Goal: Information Seeking & Learning: Find specific fact

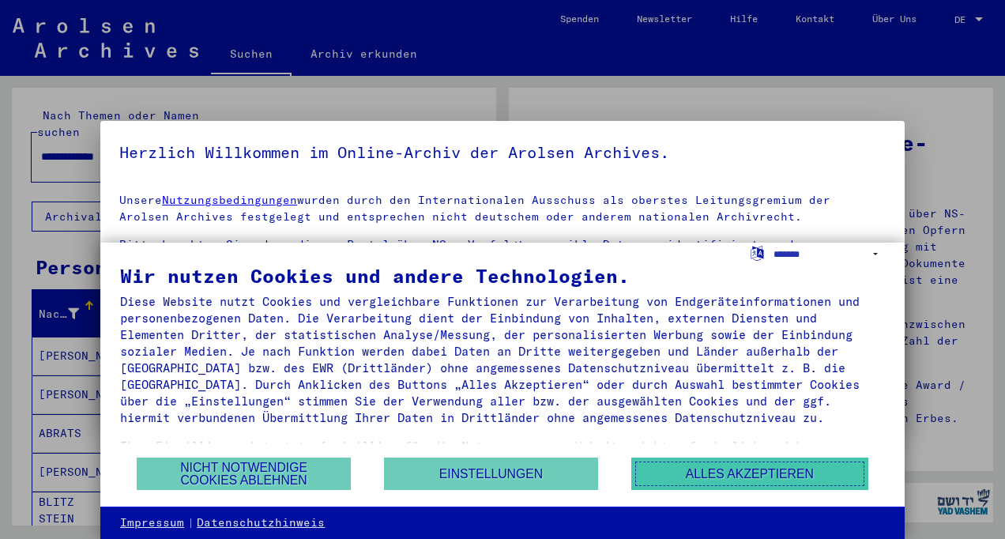
click at [761, 466] on button "Alles akzeptieren" at bounding box center [749, 474] width 237 height 32
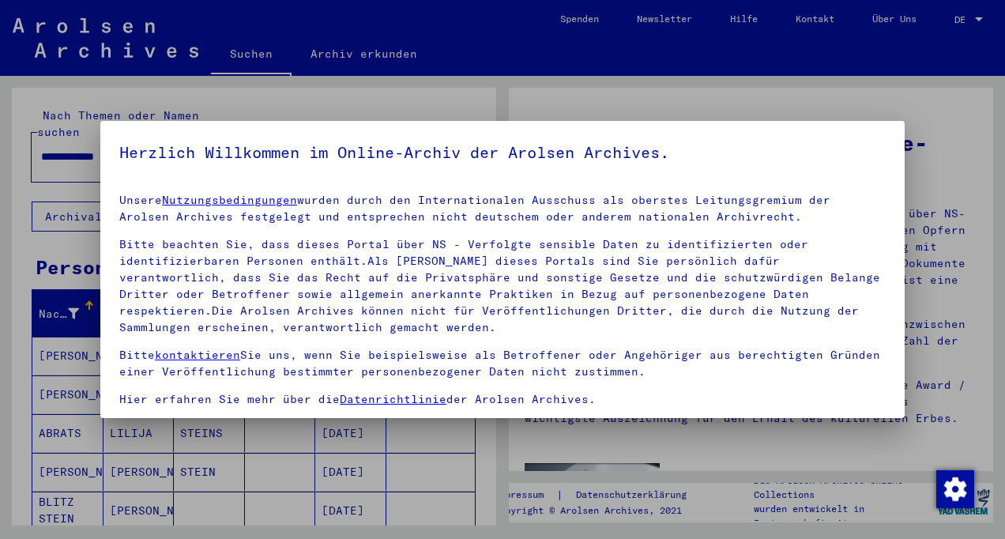
scroll to position [133, 0]
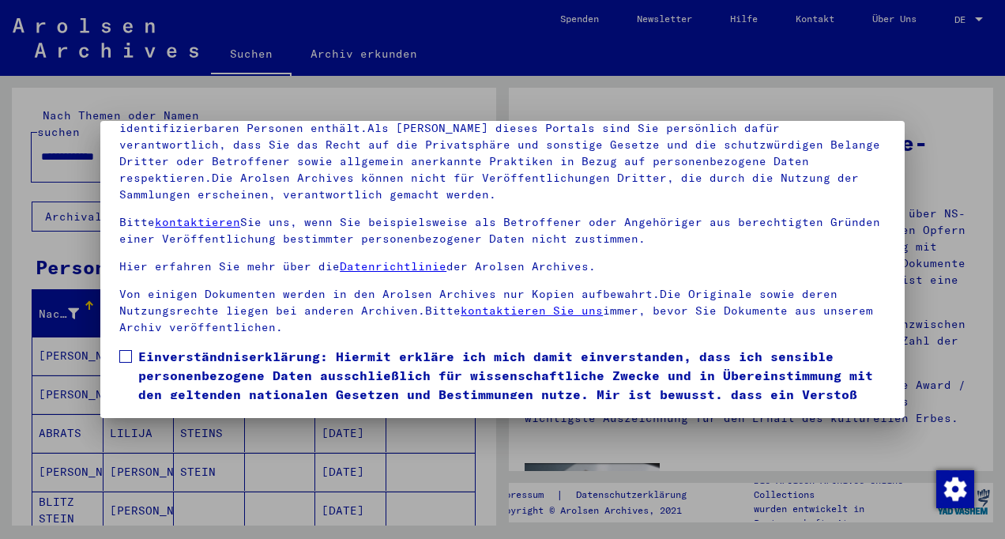
click at [123, 353] on span at bounding box center [125, 356] width 13 height 13
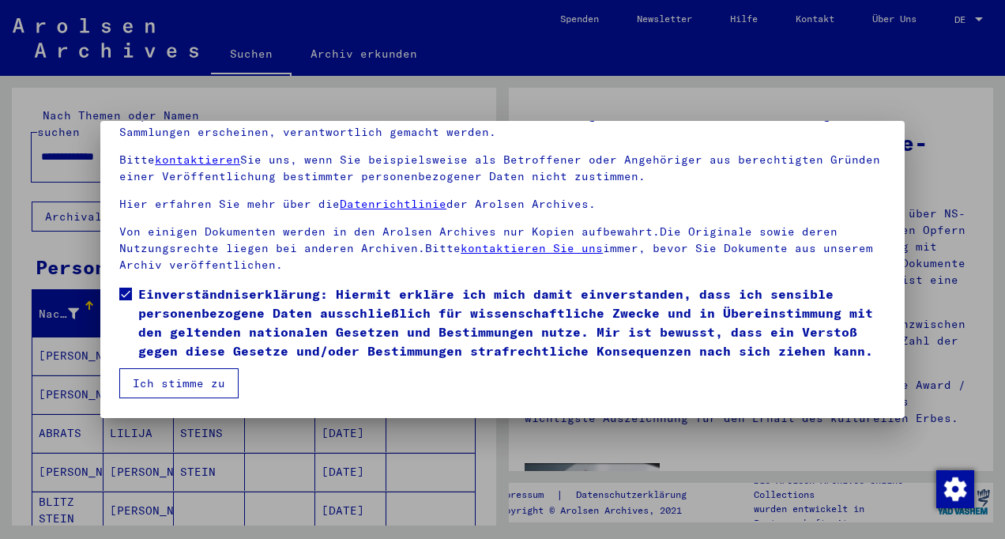
click at [168, 390] on button "Ich stimme zu" at bounding box center [178, 383] width 119 height 30
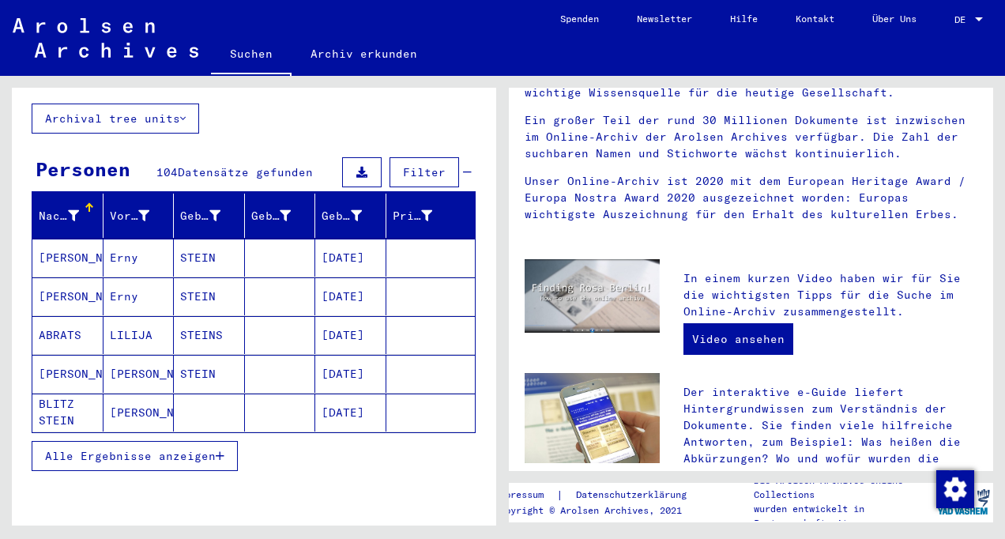
scroll to position [90, 0]
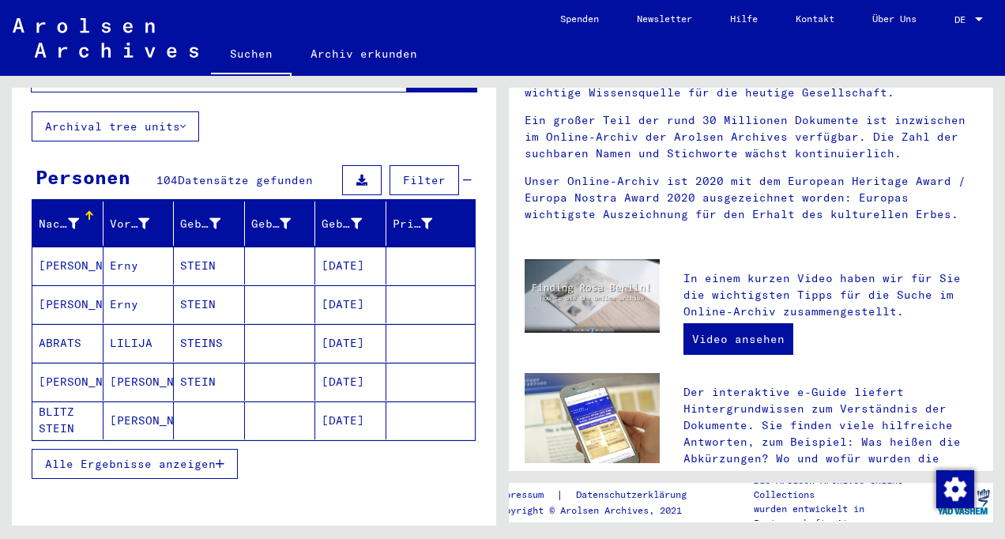
click at [141, 457] on span "Alle Ergebnisse anzeigen" at bounding box center [130, 464] width 171 height 14
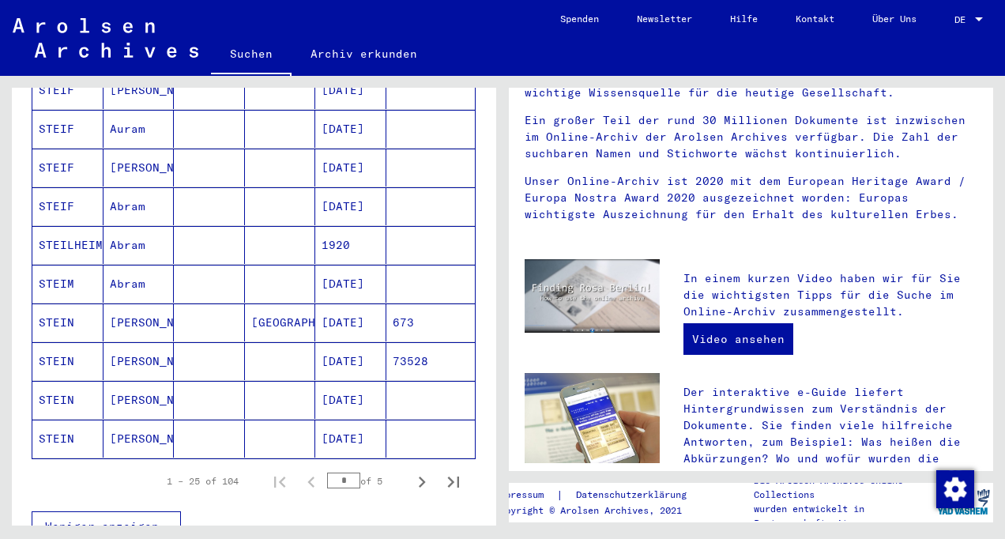
scroll to position [0, 0]
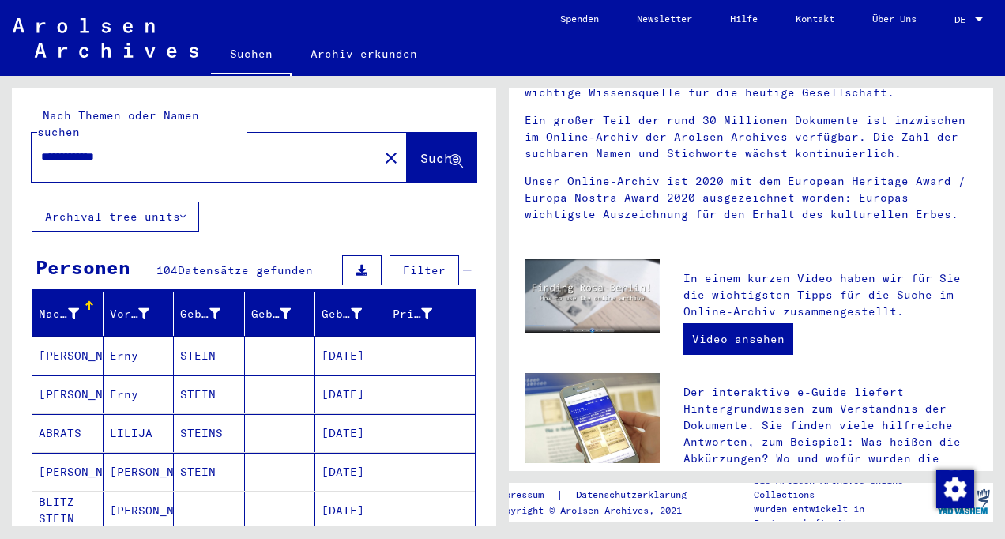
click at [420, 150] on span "Suche" at bounding box center [440, 158] width 40 height 16
click at [416, 263] on span "Filter" at bounding box center [424, 270] width 43 height 14
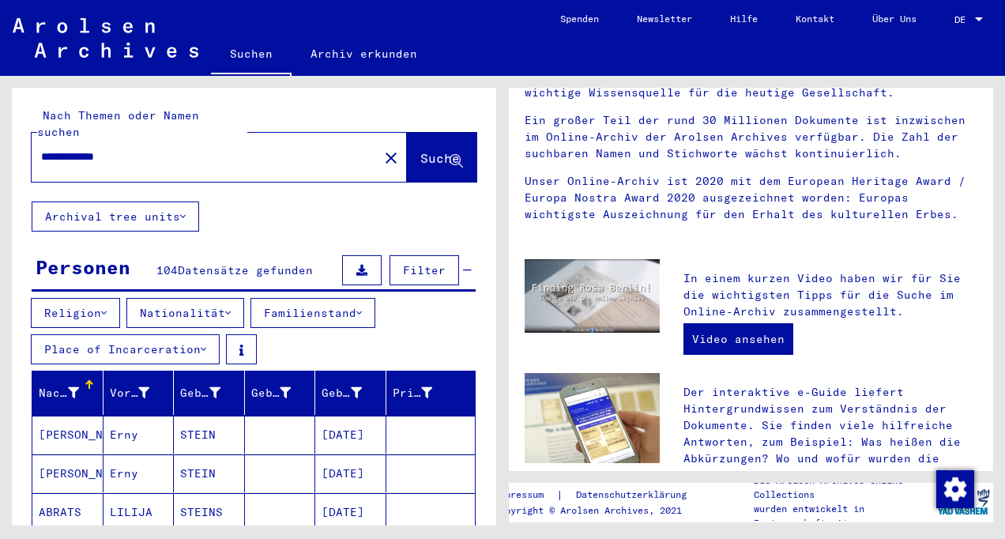
click at [231, 307] on icon at bounding box center [228, 312] width 6 height 11
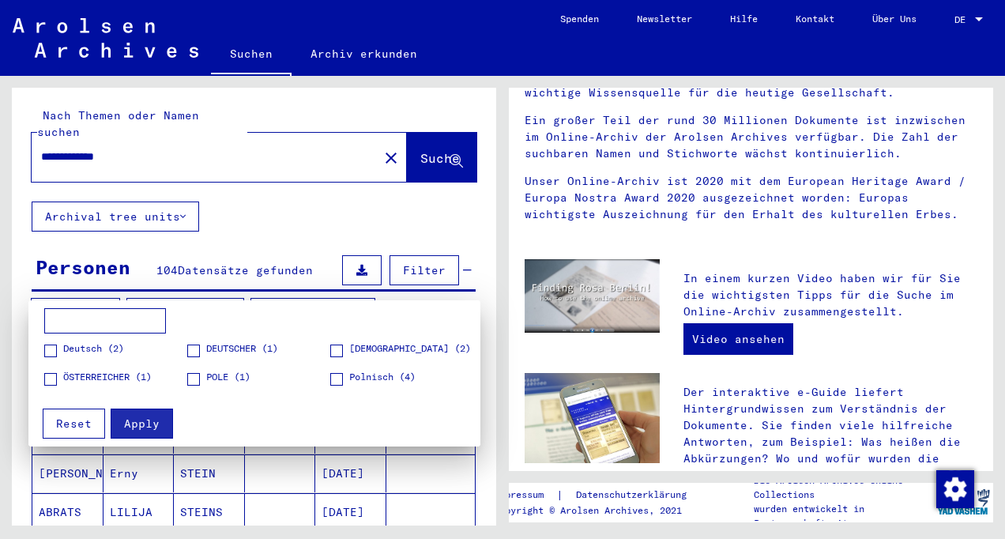
click at [337, 353] on span at bounding box center [336, 351] width 13 height 13
click at [159, 415] on button "Apply" at bounding box center [142, 424] width 62 height 30
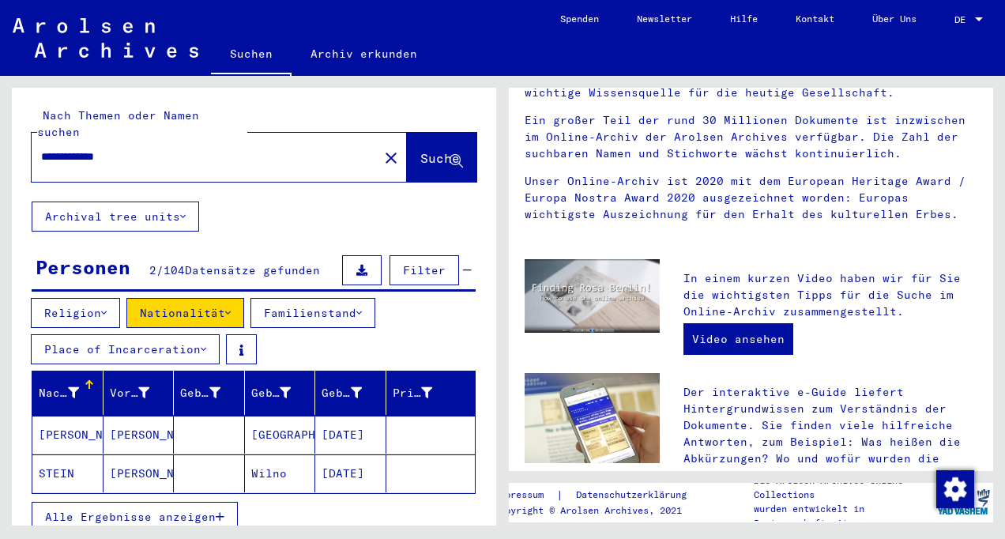
drag, startPoint x: 136, startPoint y: 146, endPoint x: -3, endPoint y: 158, distance: 139.6
click at [0, 158] on html "**********" at bounding box center [502, 269] width 1005 height 539
type input "**********"
click at [420, 150] on span "Suche" at bounding box center [440, 158] width 40 height 16
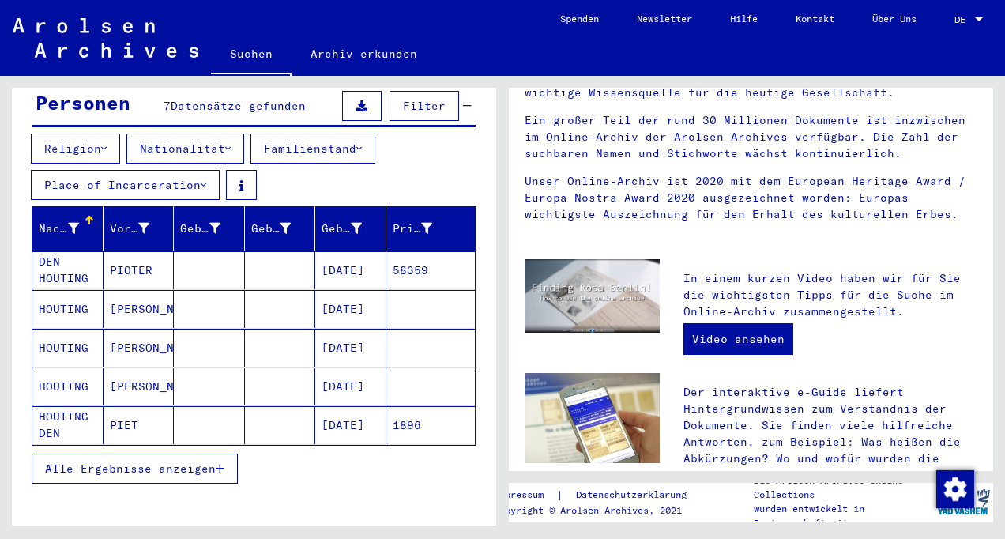
scroll to position [179, 0]
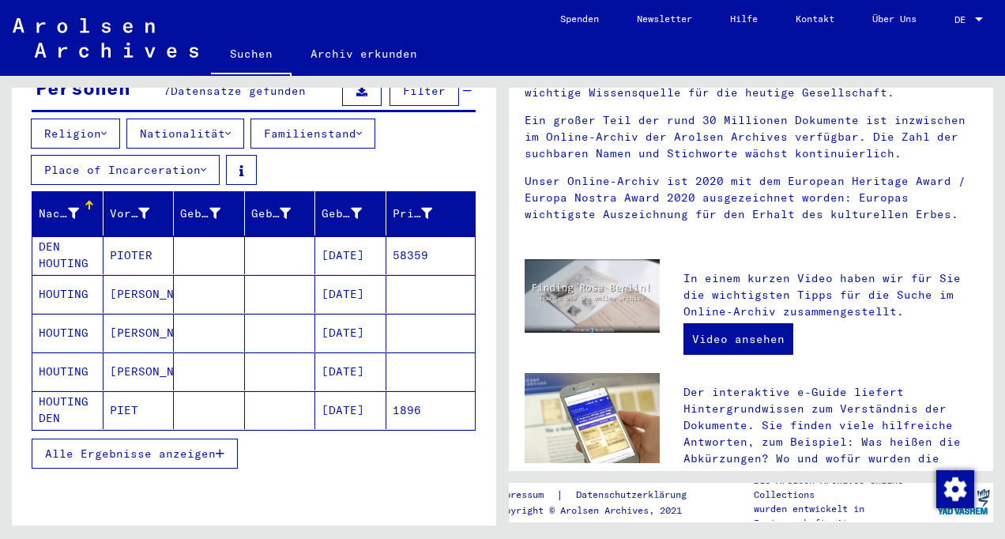
click at [108, 391] on mat-cell "PIET" at bounding box center [139, 410] width 71 height 38
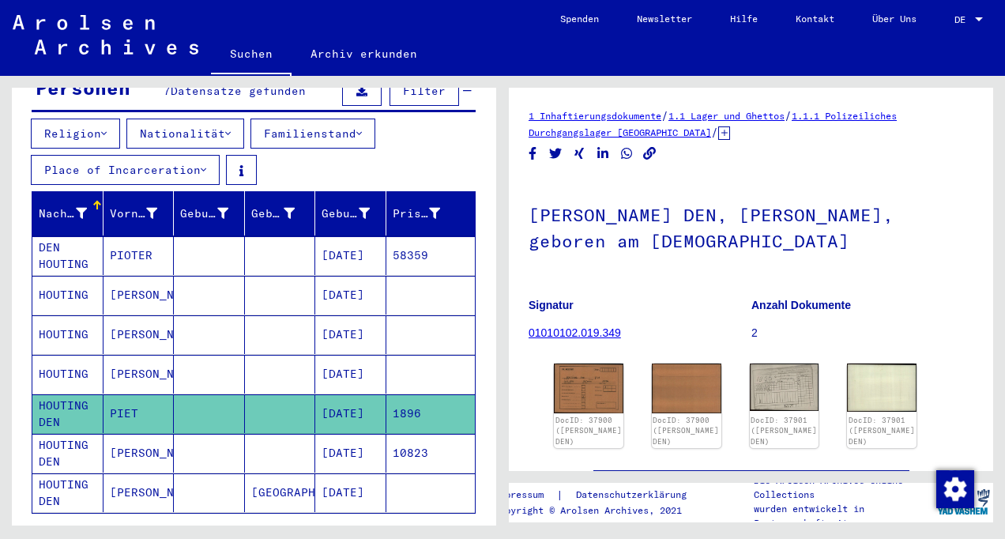
click at [135, 236] on mat-cell "PIOTER" at bounding box center [139, 255] width 71 height 39
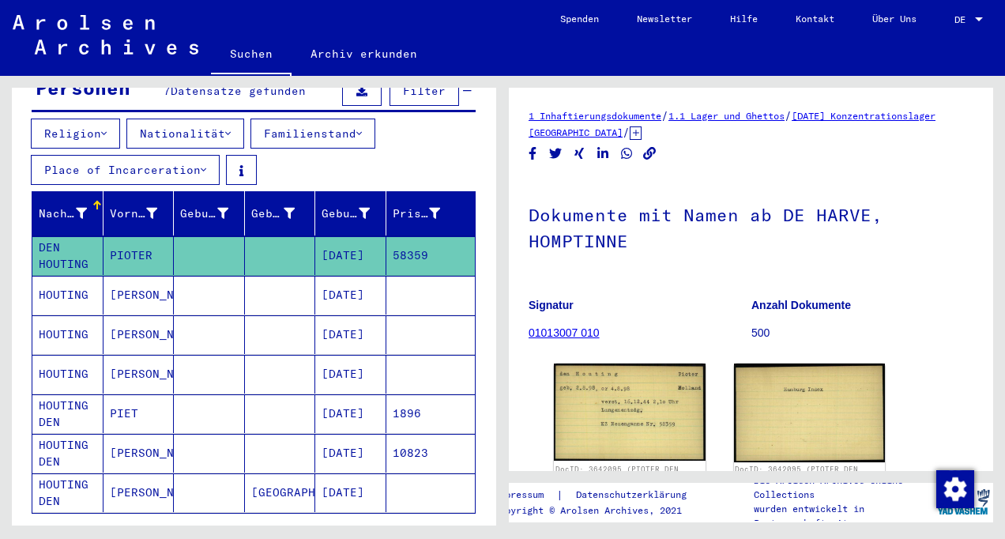
click at [75, 281] on mat-cell "HOUTING" at bounding box center [67, 295] width 71 height 39
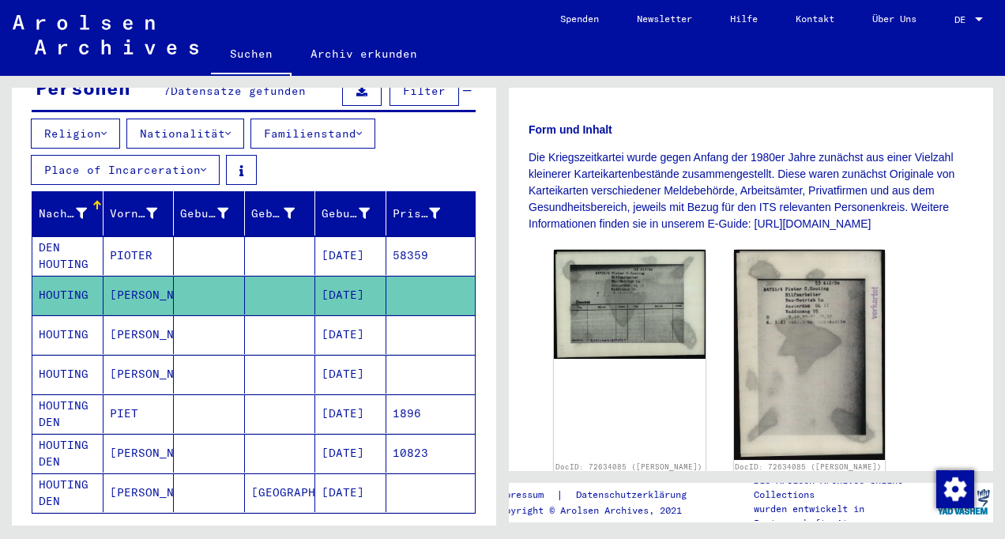
scroll to position [268, 0]
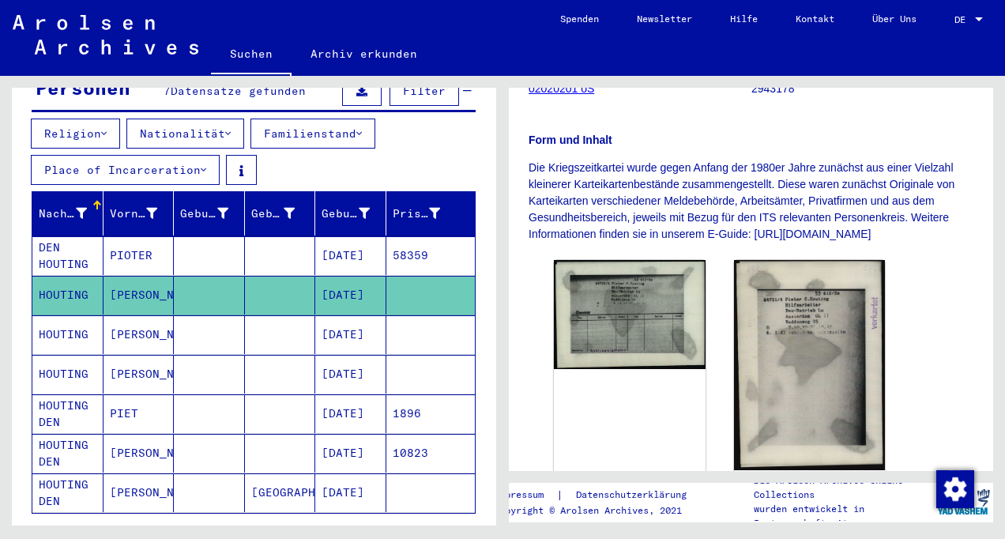
click at [134, 326] on mat-cell "[PERSON_NAME]" at bounding box center [139, 334] width 71 height 39
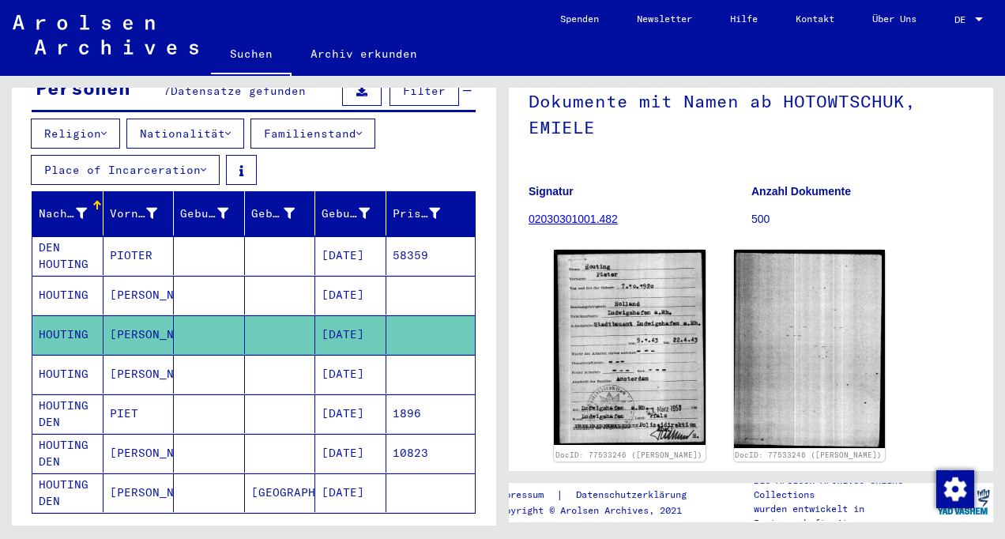
scroll to position [180, 0]
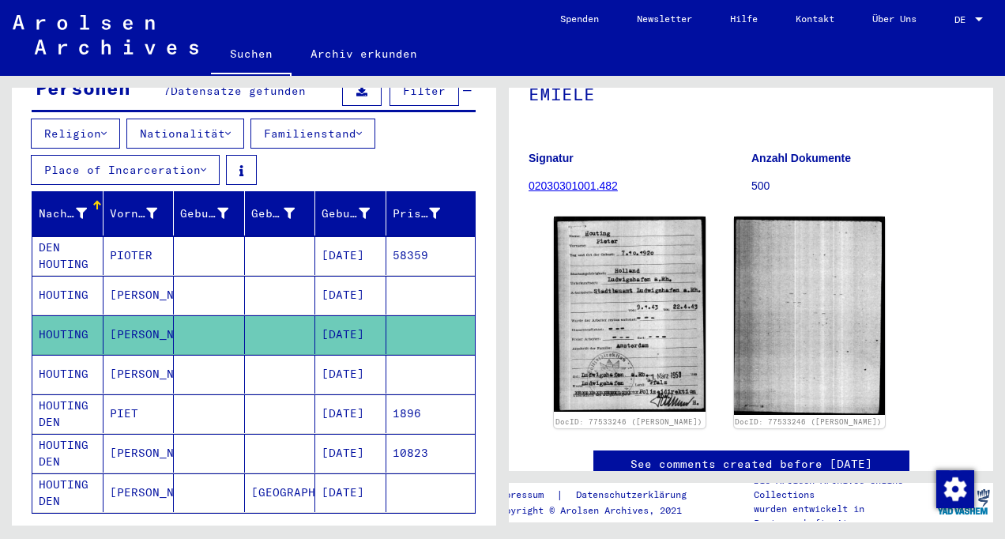
click at [138, 359] on mat-cell "[PERSON_NAME]" at bounding box center [139, 374] width 71 height 39
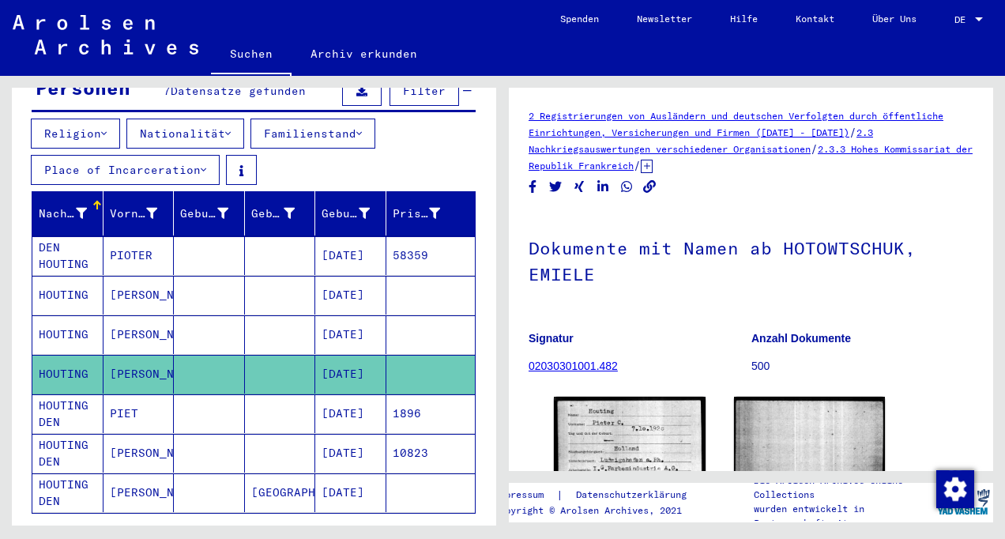
scroll to position [243, 0]
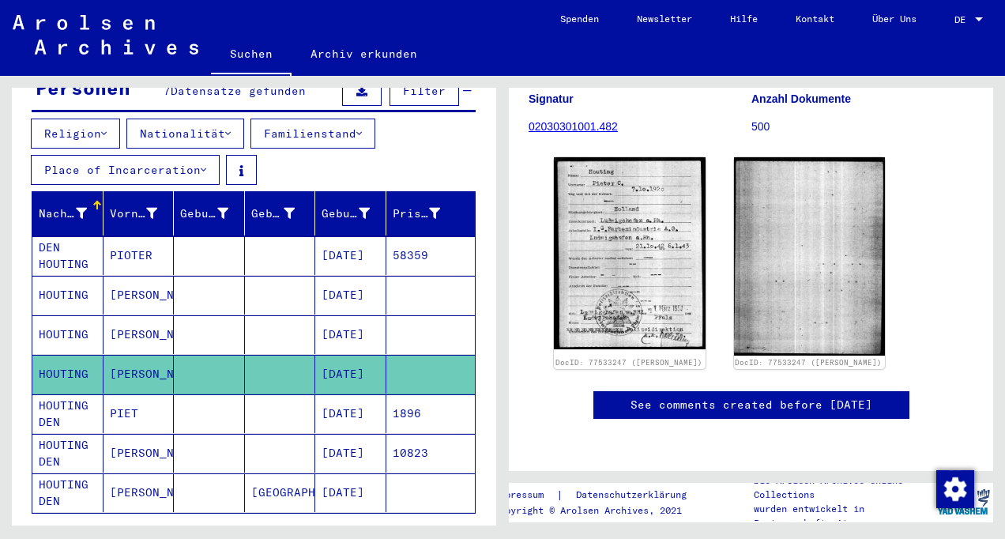
click at [123, 394] on mat-cell "PIET" at bounding box center [139, 413] width 71 height 39
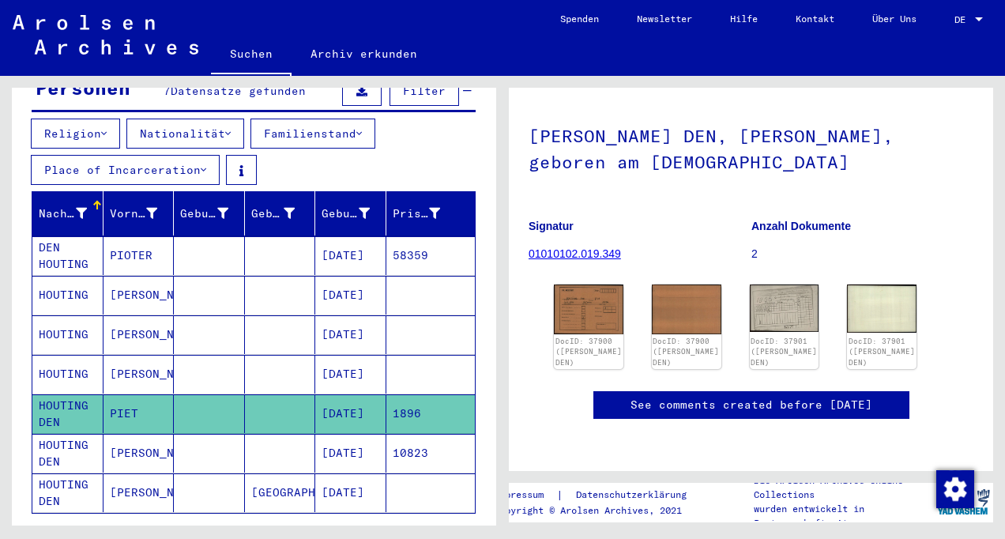
scroll to position [208, 0]
click at [119, 434] on mat-cell "[PERSON_NAME]" at bounding box center [139, 453] width 71 height 39
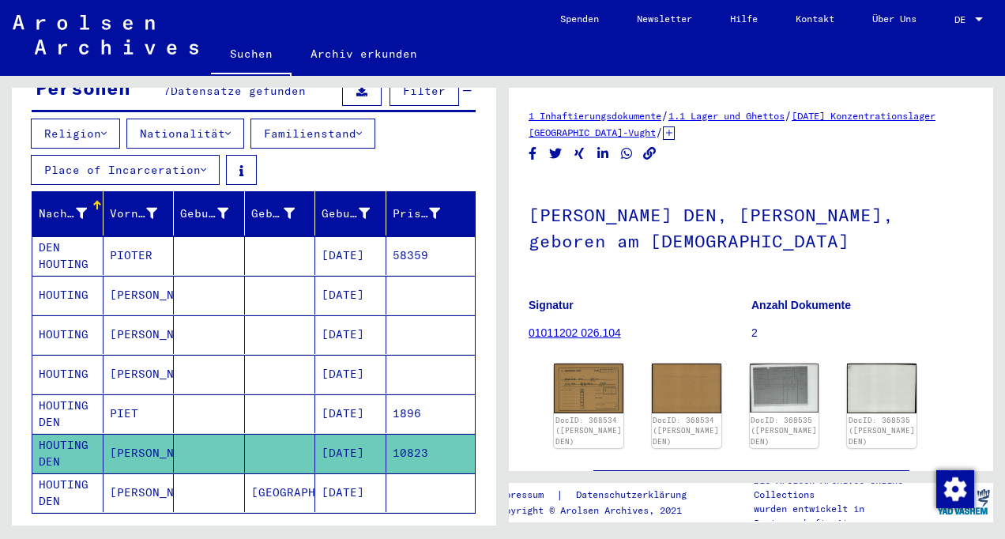
click at [292, 474] on mat-cell "[GEOGRAPHIC_DATA]" at bounding box center [280, 492] width 71 height 39
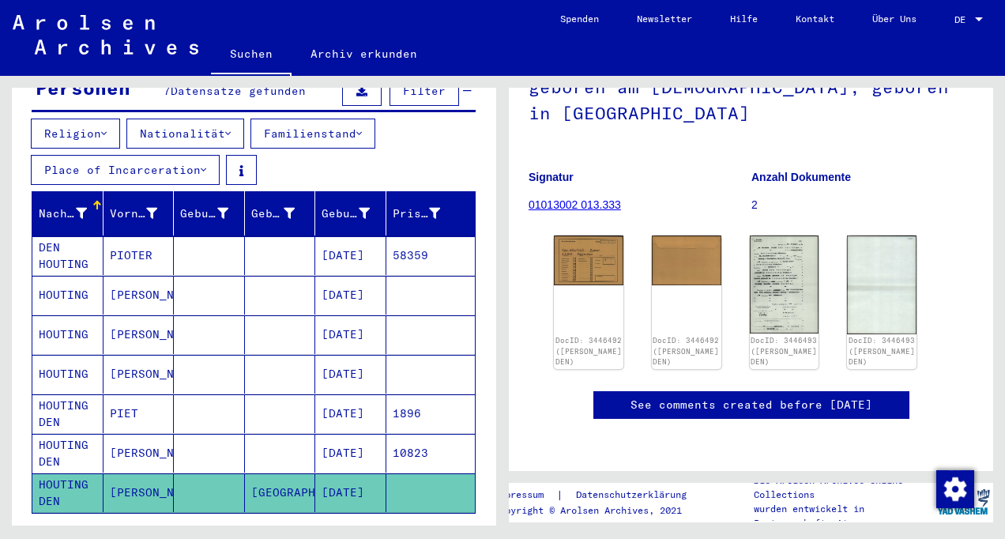
scroll to position [232, 0]
click at [775, 232] on img at bounding box center [784, 283] width 73 height 103
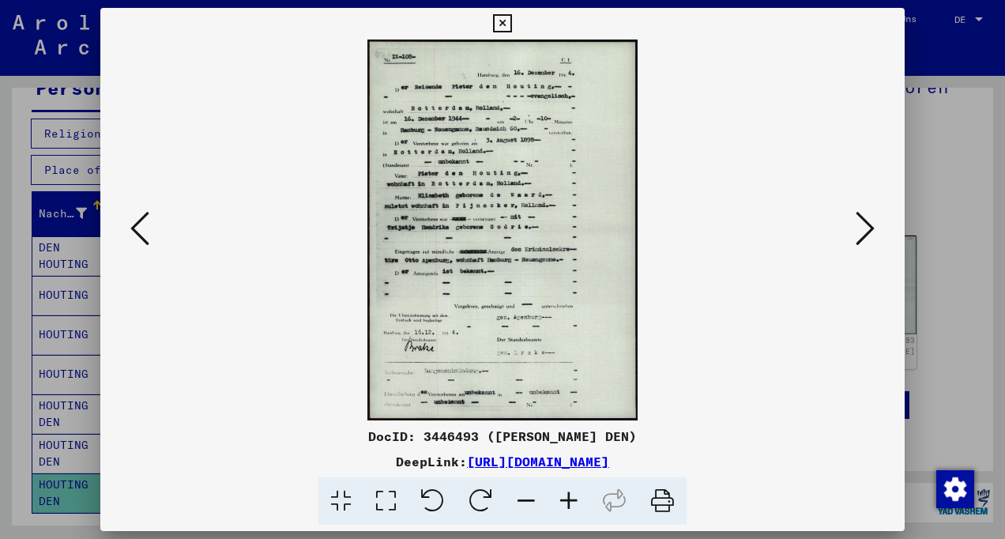
click at [775, 176] on img at bounding box center [502, 230] width 697 height 381
click at [865, 226] on icon at bounding box center [865, 228] width 19 height 38
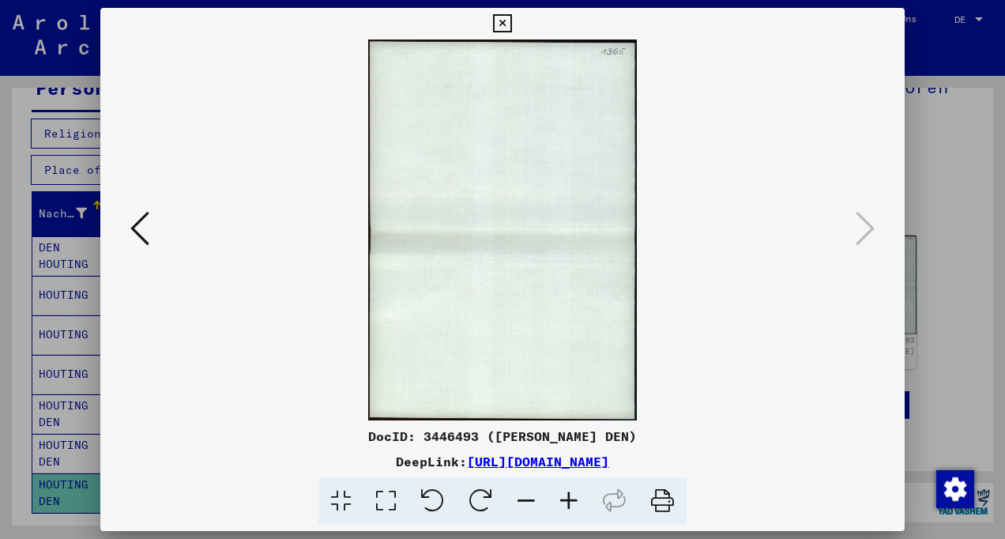
click at [509, 25] on icon at bounding box center [502, 23] width 18 height 19
